Goal: Task Accomplishment & Management: Manage account settings

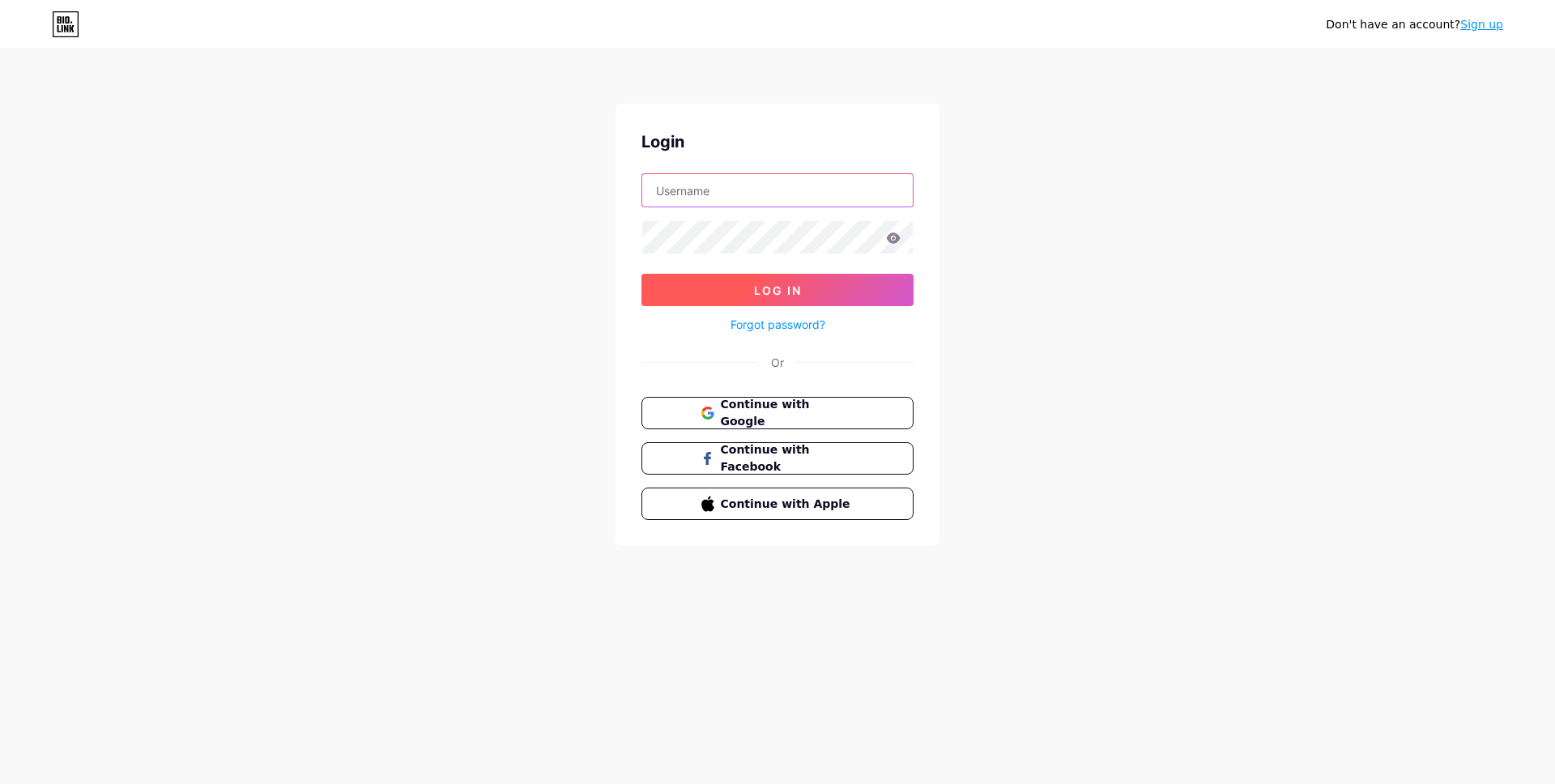
type input "[EMAIL_ADDRESS][DOMAIN_NAME]"
click at [723, 278] on button "Log In" at bounding box center [777, 289] width 272 height 32
click at [733, 295] on button "Log In" at bounding box center [777, 289] width 272 height 32
click at [741, 281] on button "Log In" at bounding box center [777, 289] width 272 height 32
click at [743, 285] on button "Log In" at bounding box center [777, 289] width 272 height 32
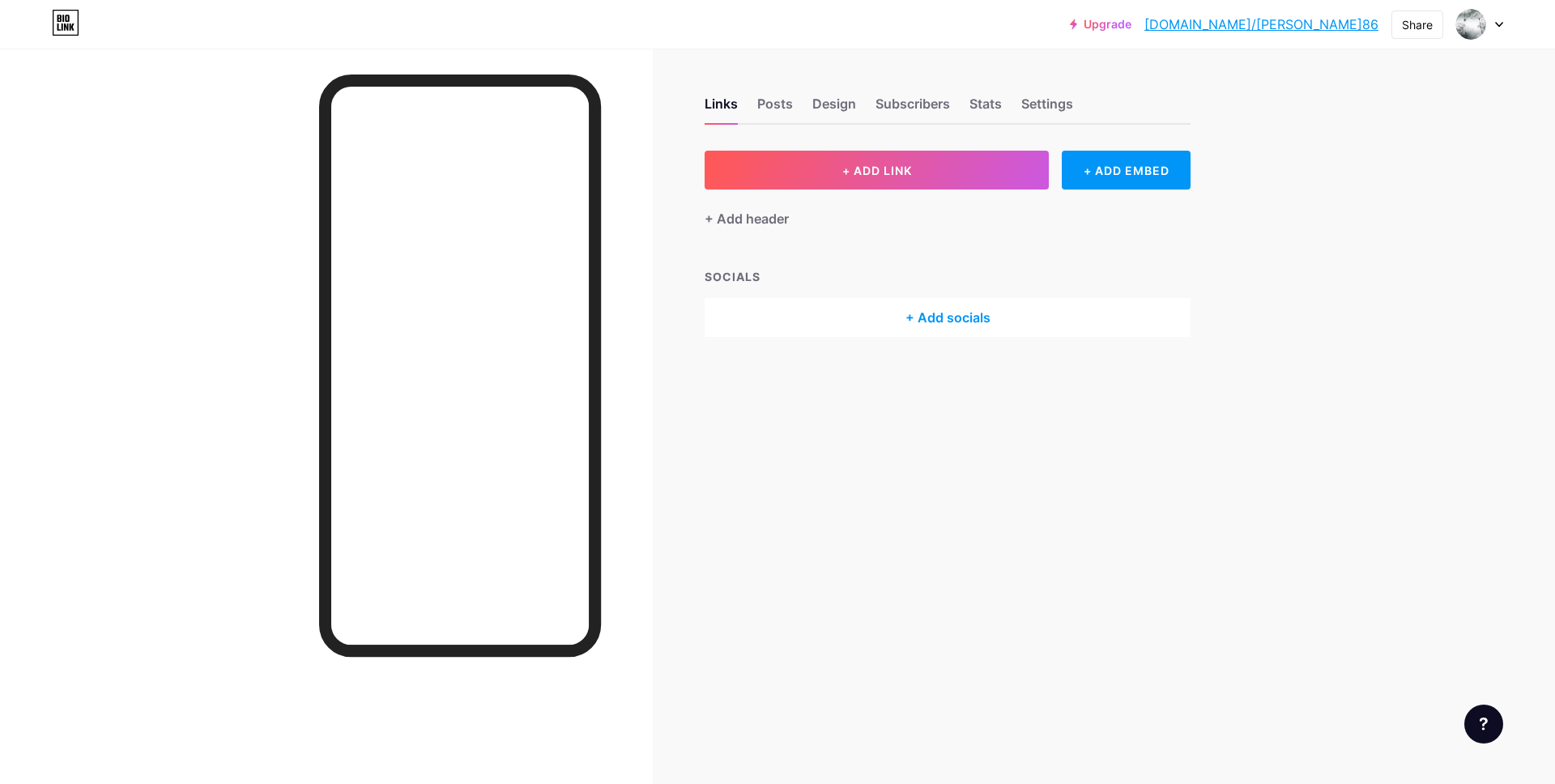
click at [927, 310] on div "+ Add socials" at bounding box center [947, 317] width 486 height 39
click at [924, 149] on icon at bounding box center [925, 149] width 13 height 13
click at [904, 167] on span "+ ADD LINK" at bounding box center [876, 171] width 69 height 14
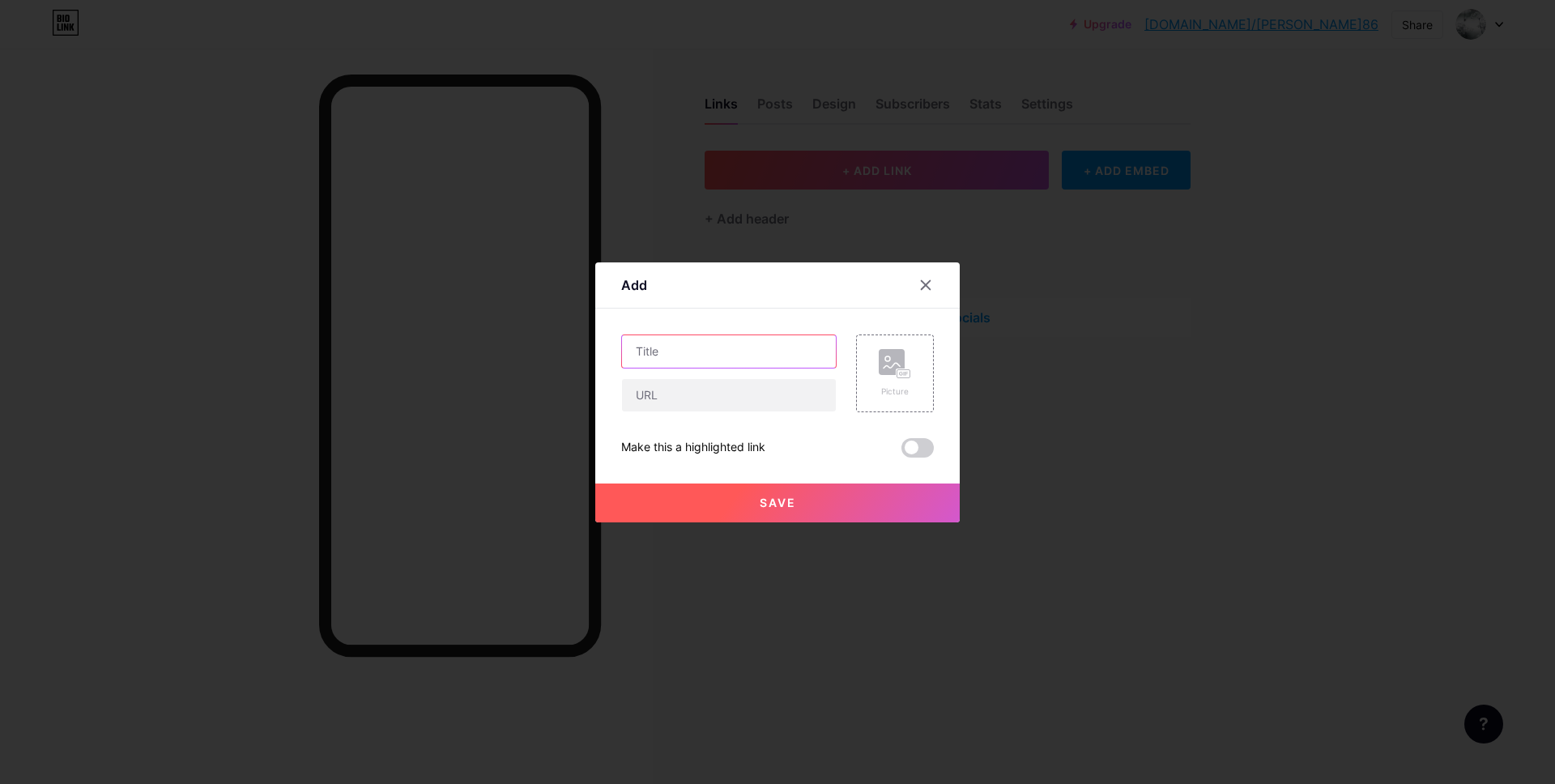
click at [677, 345] on input "text" at bounding box center [729, 351] width 214 height 32
paste input "MAXI"
type input "MAXI｜"
click at [681, 346] on input "MAXI｜" at bounding box center [729, 351] width 214 height 32
click at [692, 347] on input "MAXI｜" at bounding box center [729, 351] width 214 height 32
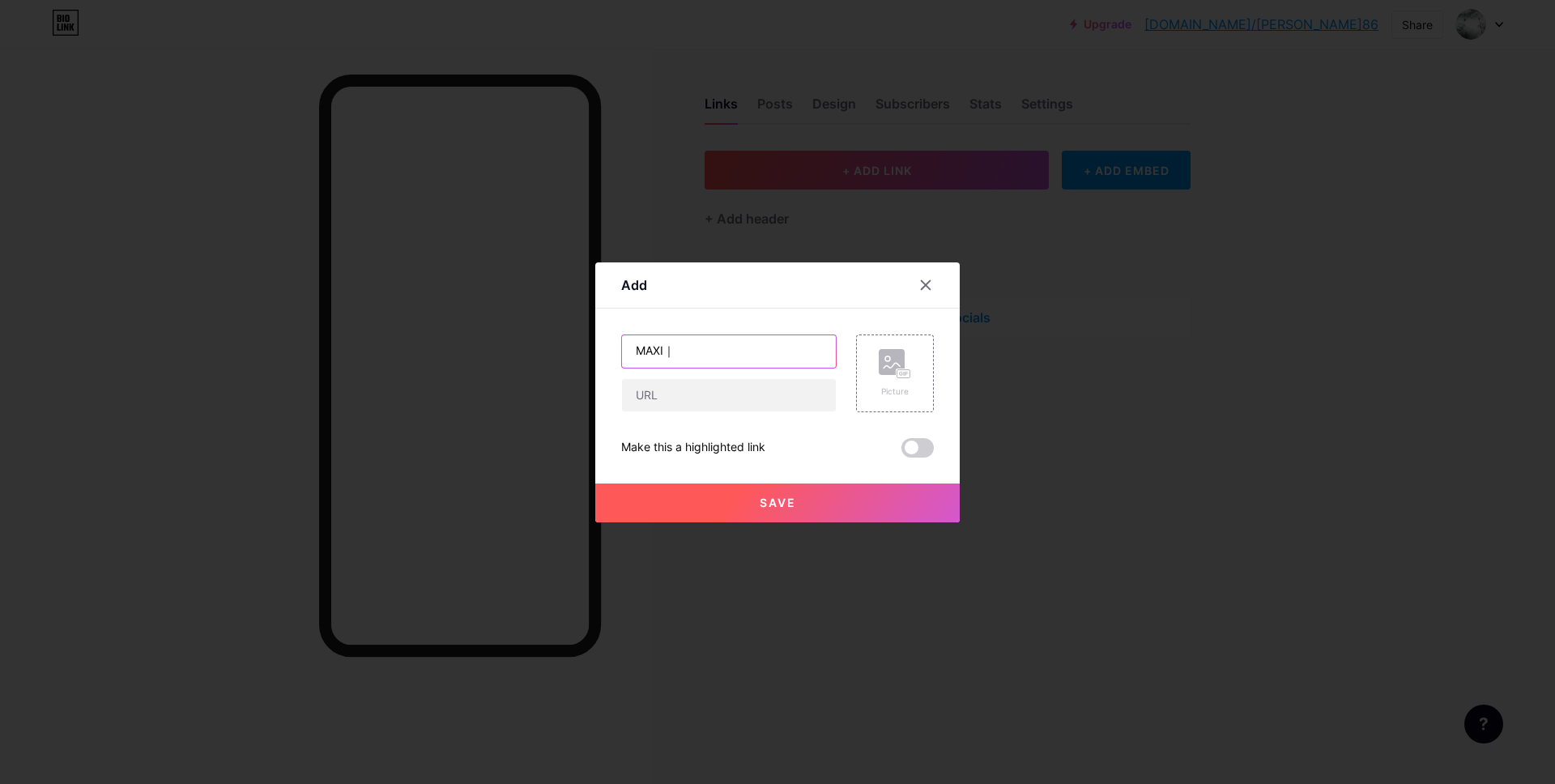
click at [735, 360] on input "MAXI｜" at bounding box center [729, 351] width 214 height 32
click at [664, 351] on input "MAXI｜" at bounding box center [729, 351] width 214 height 32
